Goal: Find specific page/section: Find specific page/section

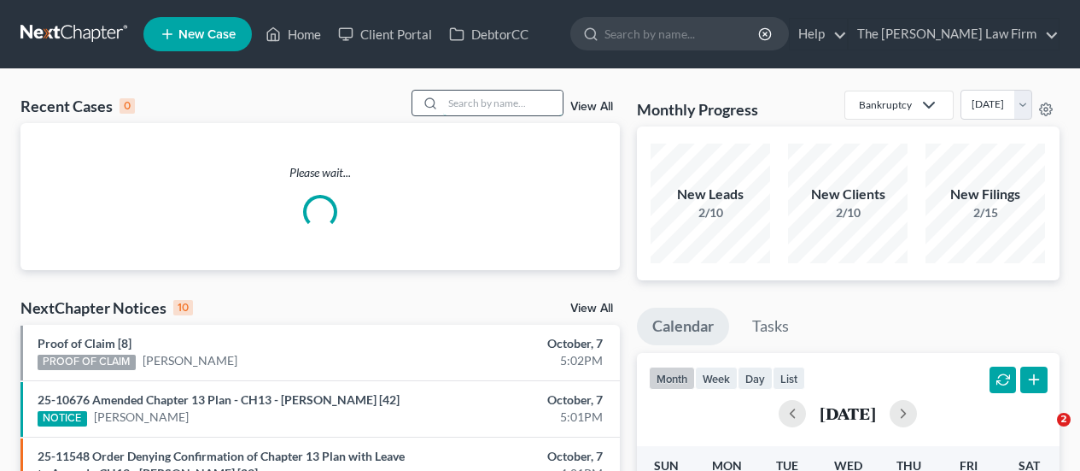
click at [495, 106] on input "search" at bounding box center [503, 103] width 120 height 25
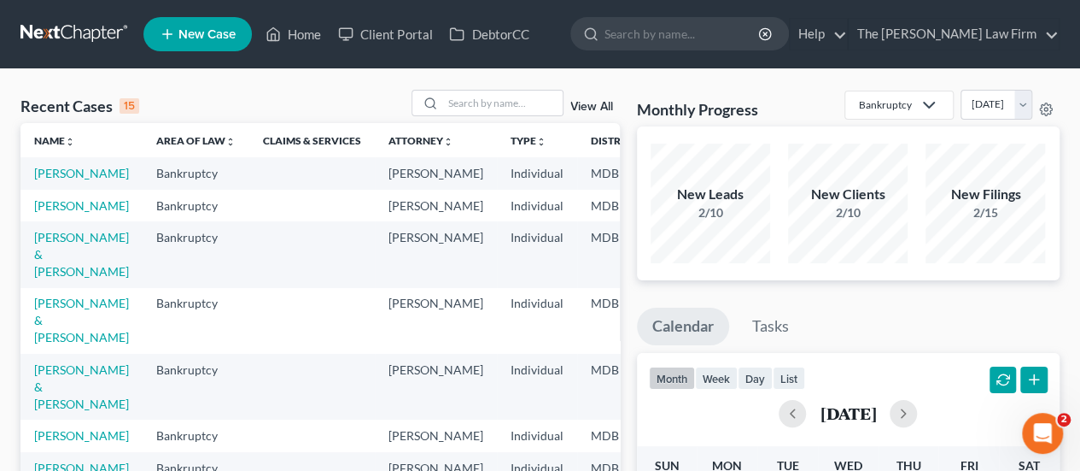
click at [270, 110] on div "Recent Cases 15 View All" at bounding box center [320, 106] width 600 height 33
click at [465, 101] on input "search" at bounding box center [503, 103] width 120 height 25
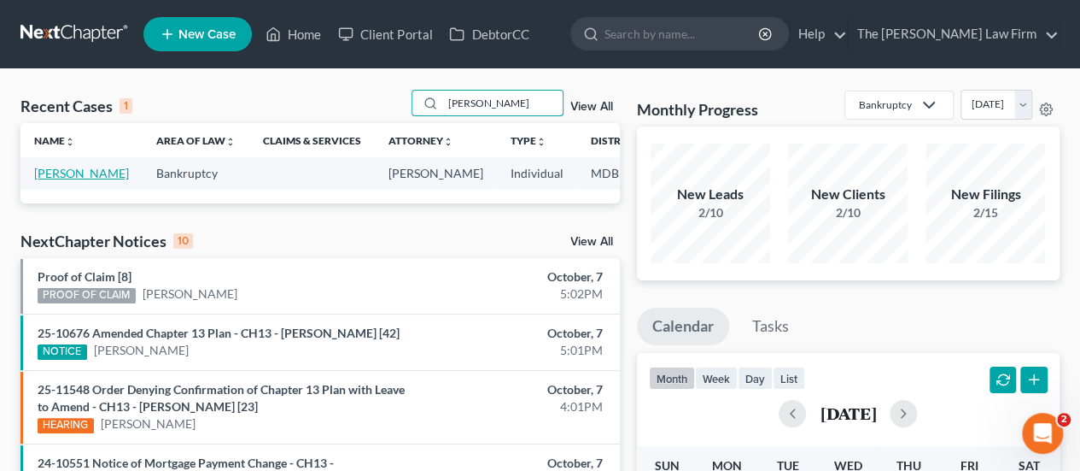
type input "[PERSON_NAME]"
click at [45, 173] on link "[PERSON_NAME]" at bounding box center [81, 173] width 95 height 15
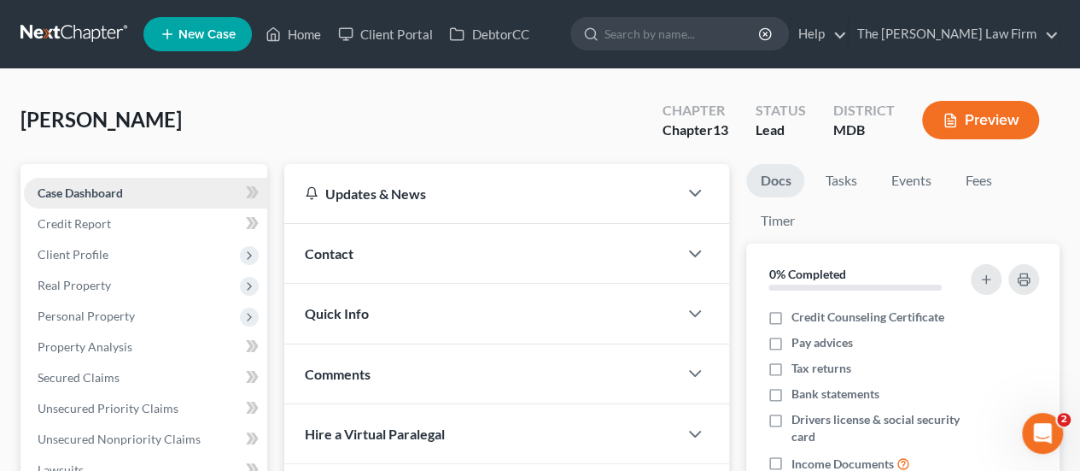
scroll to position [342, 0]
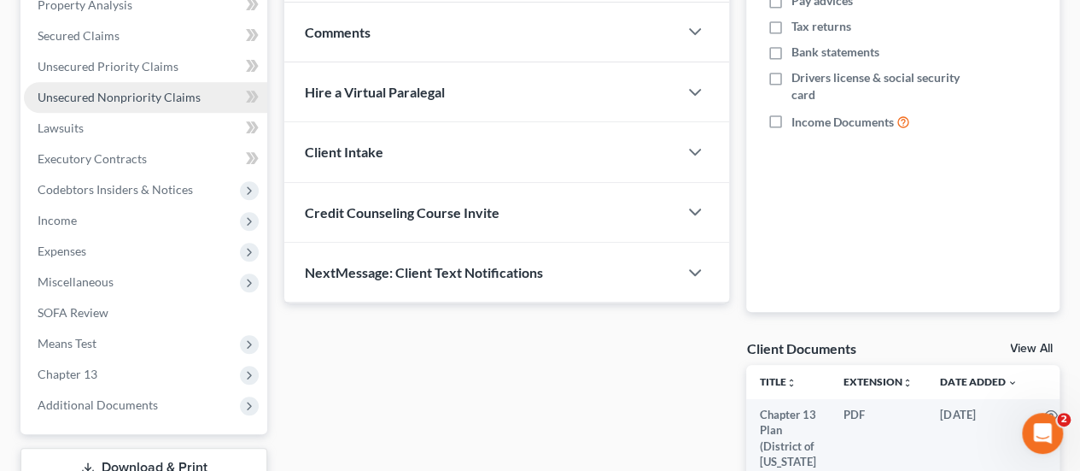
click at [92, 97] on span "Unsecured Nonpriority Claims" at bounding box center [119, 97] width 163 height 15
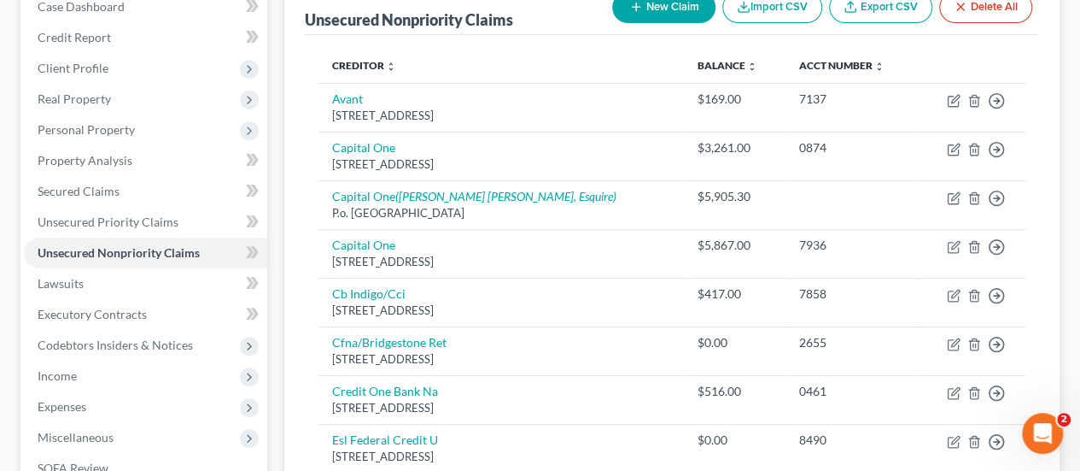
scroll to position [169, 0]
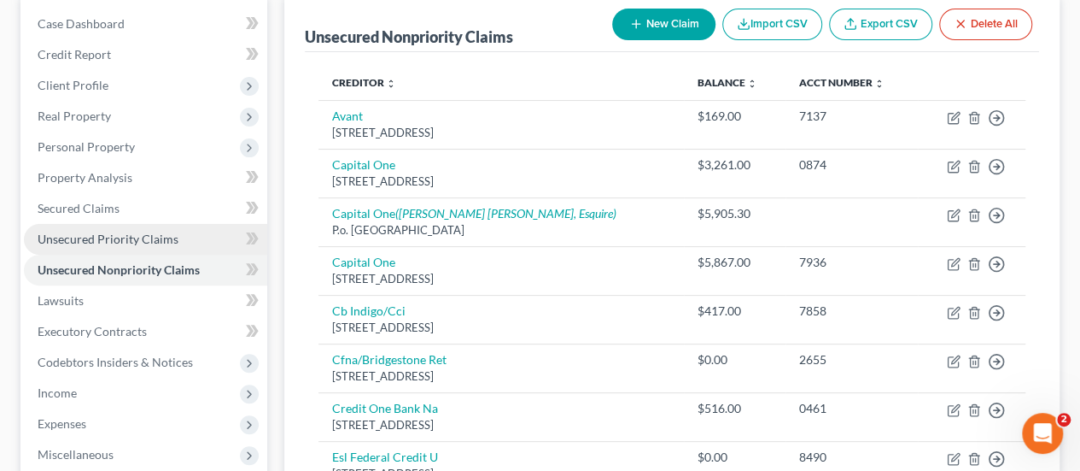
click at [116, 234] on span "Unsecured Priority Claims" at bounding box center [108, 238] width 141 height 15
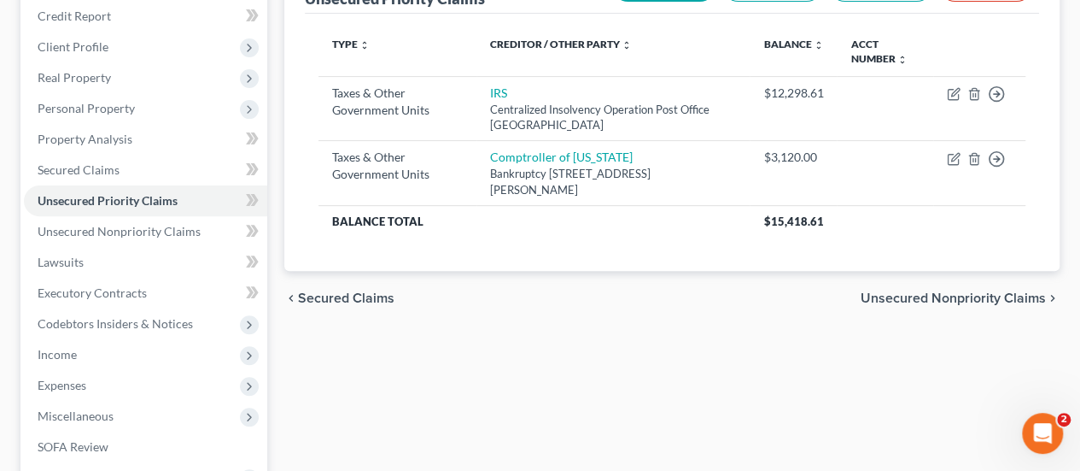
scroll to position [171, 0]
